Goal: Communication & Community: Answer question/provide support

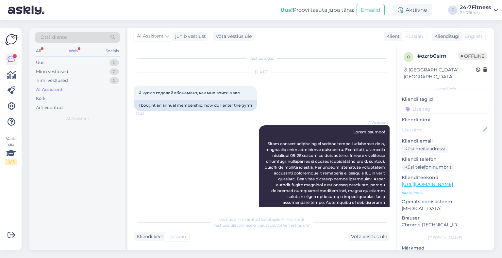
scroll to position [33, 0]
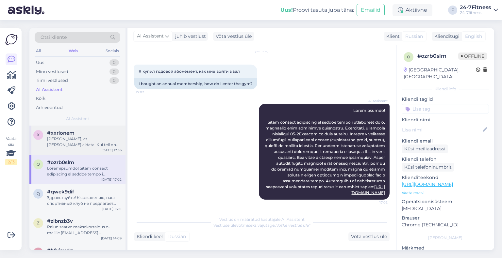
click at [93, 130] on div "#xxrlonem" at bounding box center [84, 133] width 74 height 6
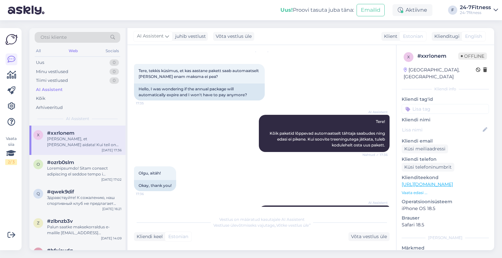
scroll to position [47, 0]
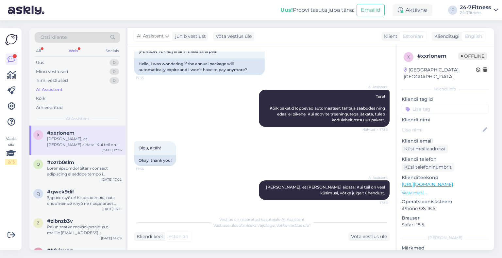
click at [72, 49] on div "Web" at bounding box center [73, 51] width 12 height 8
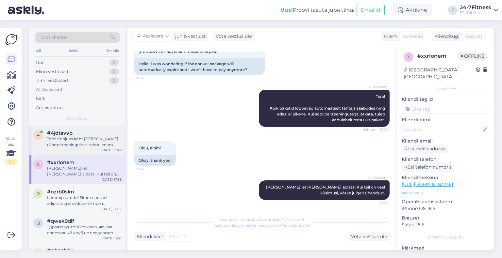
click at [76, 136] on div "#4jdtavvp" at bounding box center [84, 133] width 74 height 6
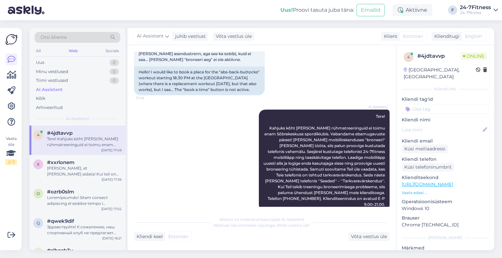
scroll to position [63, 0]
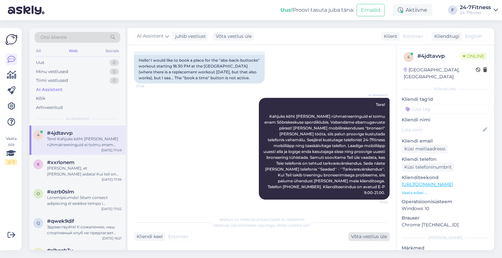
click at [370, 237] on div "Võta vestlus üle" at bounding box center [368, 237] width 41 height 9
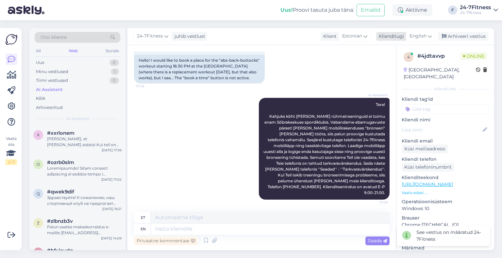
click at [418, 37] on span "English" at bounding box center [417, 36] width 17 height 7
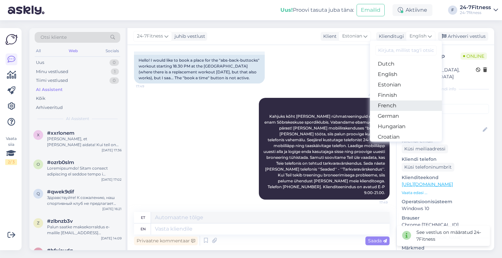
scroll to position [65, 0]
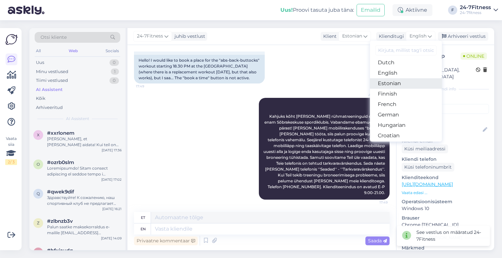
click at [399, 86] on link "Estonian" at bounding box center [406, 83] width 72 height 10
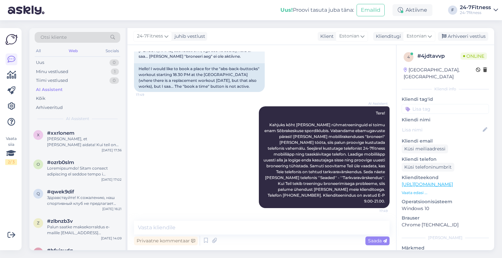
click at [260, 217] on div "Vestlus algas [DATE] Tere! Sooviksin broneerida koha 18.30 algavasse trenni "[P…" at bounding box center [261, 147] width 269 height 205
click at [259, 222] on textarea at bounding box center [261, 228] width 255 height 14
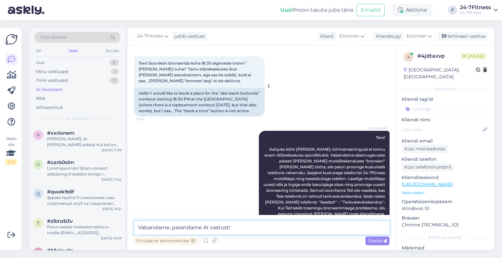
scroll to position [0, 0]
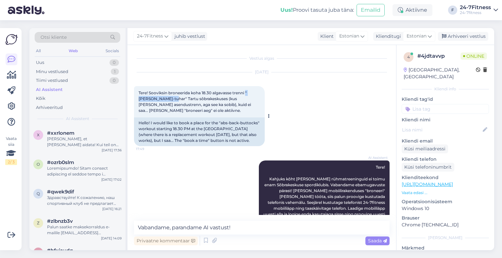
drag, startPoint x: 160, startPoint y: 100, endPoint x: 247, endPoint y: 95, distance: 86.7
click at [247, 95] on span "Tere! Sooviksin broneerida koha 18.30 algavasse trenni "[PERSON_NAME]-tuhar" Ta…" at bounding box center [195, 101] width 113 height 23
copy span ""[PERSON_NAME]-tuhar""
click at [252, 225] on textarea "Vabandame, parandame AI vastust!" at bounding box center [261, 228] width 255 height 14
paste textarea ""[PERSON_NAME]-tuhar""
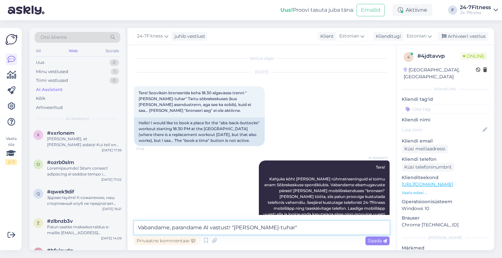
click at [236, 227] on textarea "Vabandame, parandame AI vastust! "[PERSON_NAME]-tuhar"" at bounding box center [261, 228] width 255 height 14
click at [292, 230] on textarea "Vabandame, parandame AI vastust! "[PERSON_NAME]-tuhar"" at bounding box center [261, 228] width 255 height 14
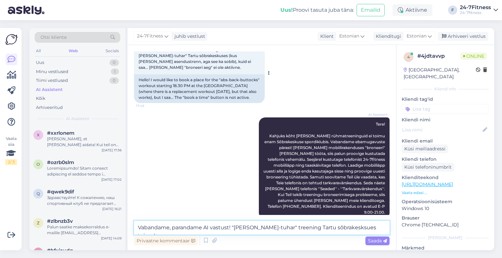
scroll to position [54, 0]
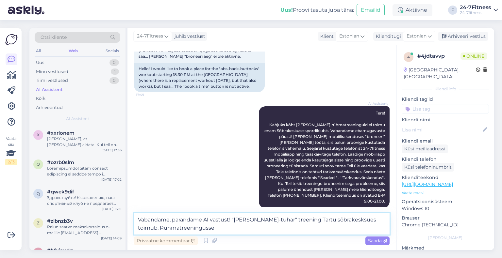
paste textarea "Broneeringute tegemine ja tühistamine lõpeb 1h enne trenni algust."
click at [196, 228] on textarea "Vabandame, parandame AI vastust! "[PERSON_NAME]-tuhar" treening Tartu sõbrakesk…" at bounding box center [261, 224] width 255 height 22
click at [377, 227] on textarea "Vabandame, parandame AI vastust! "[PERSON_NAME]-tuhar" treening Tartu sõbrakesk…" at bounding box center [261, 224] width 255 height 22
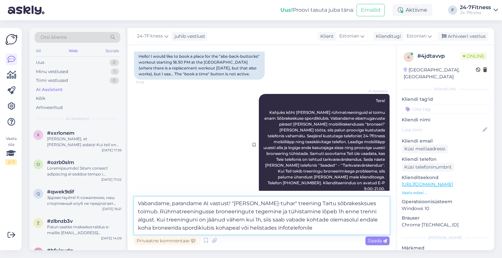
scroll to position [78, 0]
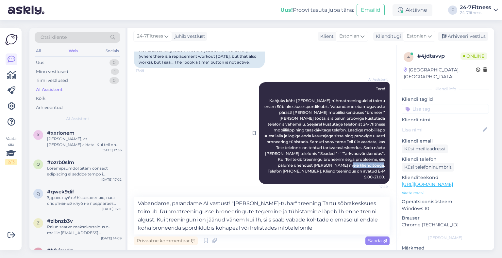
drag, startPoint x: 379, startPoint y: 171, endPoint x: 348, endPoint y: 171, distance: 31.0
click at [348, 171] on span "Tere! Kahjuks kõht [PERSON_NAME] rühmatreeninguid ei toimu enam Sõbrakeskuse sp…" at bounding box center [324, 133] width 122 height 93
copy span "[PHONE_NUMBER]."
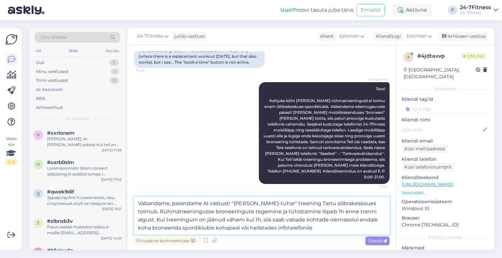
click at [304, 230] on textarea "Vabandame, parandame AI vastust! "[PERSON_NAME]-tuhar" treening Tartu sõbrakesk…" at bounding box center [261, 216] width 255 height 38
paste textarea "[PHONE_NUMBER]."
click at [344, 225] on textarea "Vabandame, parandame AI vastust! "[PERSON_NAME]-tuhar" treening Tartu sõbrakesk…" at bounding box center [261, 216] width 255 height 38
click at [347, 203] on textarea "Vabandame, parandame AI vastust! "[PERSON_NAME]-tuhar" treening Tartu sõbrakesk…" at bounding box center [261, 216] width 255 height 38
click at [319, 205] on textarea "Vabandame, parandame AI vastust! "[PERSON_NAME]-tuhar" treening [GEOGRAPHIC_DAT…" at bounding box center [261, 216] width 255 height 38
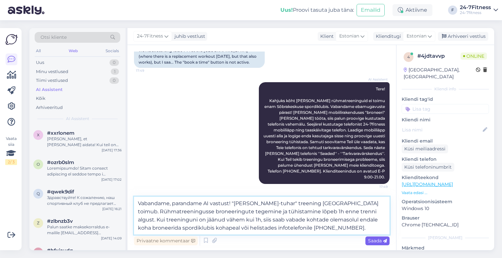
type textarea "Vabandame, parandame AI vastust! "[PERSON_NAME]-tuhar" treening [GEOGRAPHIC_DAT…"
click at [372, 241] on span "Saada" at bounding box center [377, 241] width 19 height 6
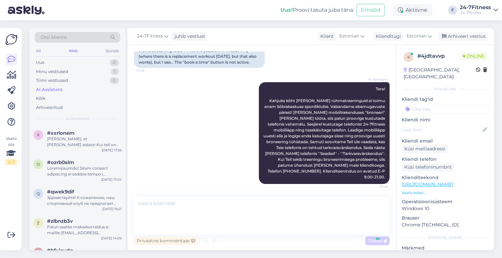
scroll to position [118, 0]
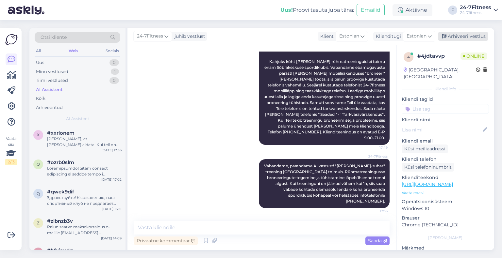
click at [459, 35] on div "Arhiveeri vestlus" at bounding box center [463, 36] width 50 height 9
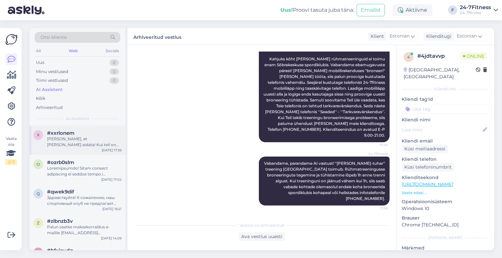
click at [84, 134] on div "#xxrlonem" at bounding box center [84, 133] width 74 height 6
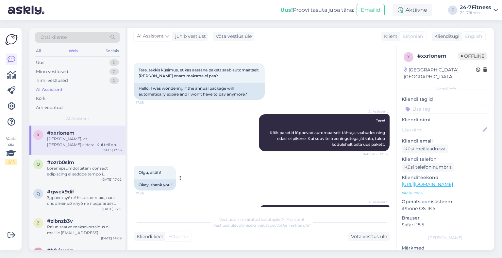
scroll to position [47, 0]
